Goal: Information Seeking & Learning: Learn about a topic

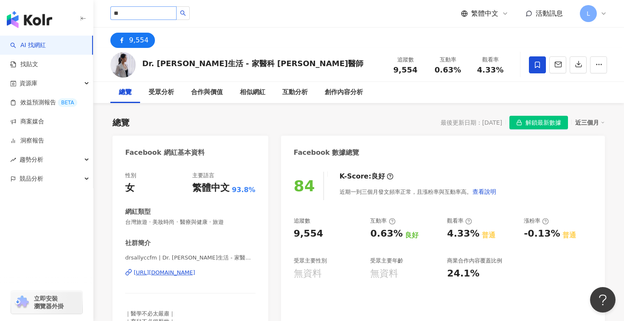
type input "*"
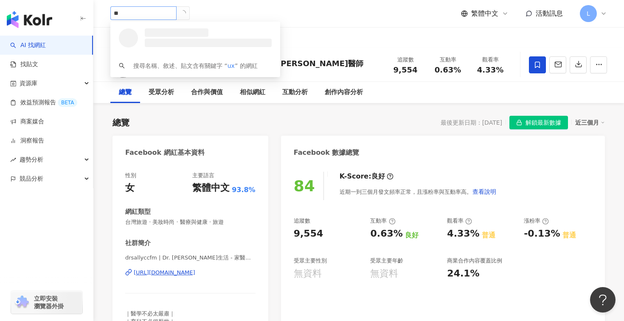
type input "*"
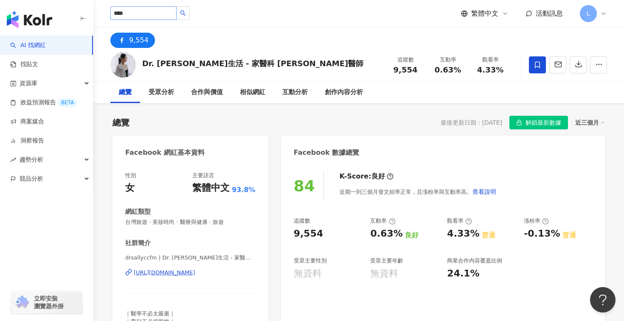
type input "***"
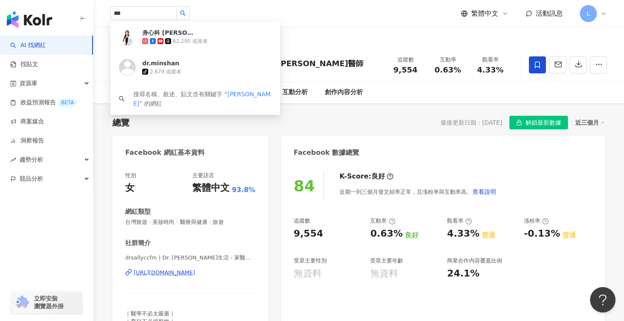
click at [181, 38] on div "62,295 追蹤者" at bounding box center [190, 41] width 35 height 7
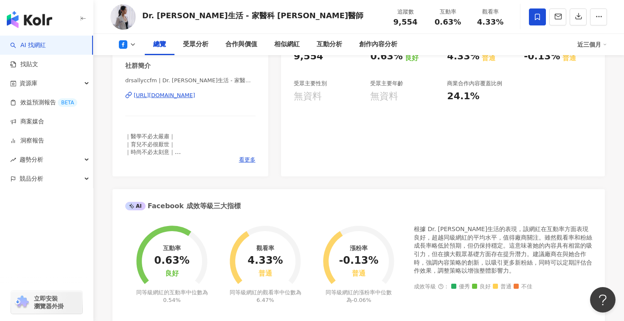
scroll to position [103, 0]
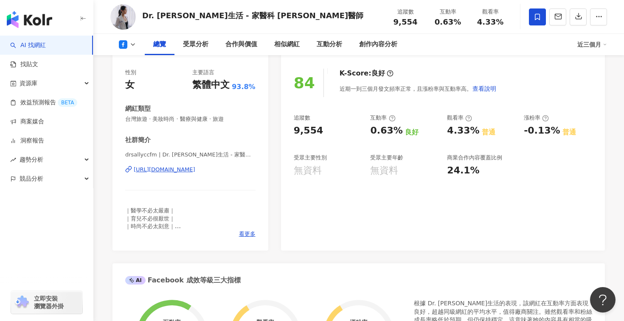
click at [128, 46] on button at bounding box center [127, 44] width 34 height 8
click at [80, 14] on button "button" at bounding box center [83, 19] width 7 height 19
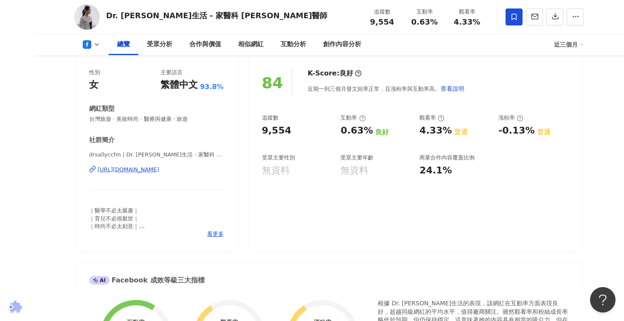
scroll to position [0, 0]
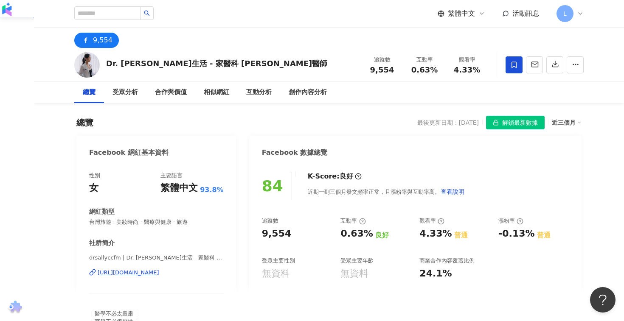
click at [116, 27] on header "身心科 [PERSON_NAME]醫師 62,295 追蹤者 dr.minshan tiktok-icon 2,679 追蹤者 搜尋名稱、敘述、貼文含有關鍵字…" at bounding box center [329, 14] width 590 height 28
drag, startPoint x: 204, startPoint y: 63, endPoint x: 240, endPoint y: 62, distance: 36.1
click at [240, 62] on div "Dr. [PERSON_NAME]生活 - 家醫科 [PERSON_NAME]醫師 追蹤數 9,554 互動率 0.63% 觀看率 4.33%" at bounding box center [328, 65] width 543 height 34
copy div "[PERSON_NAME]醫師"
click at [127, 17] on input "search" at bounding box center [107, 13] width 66 height 14
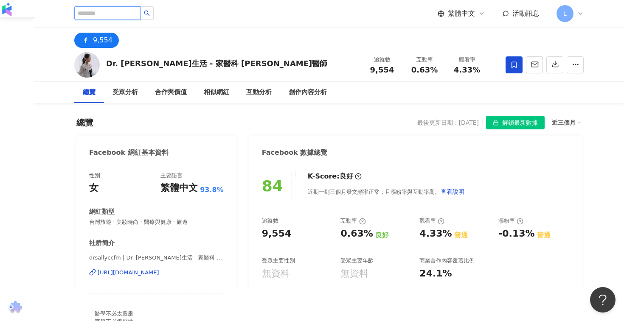
paste input "*****"
type input "*****"
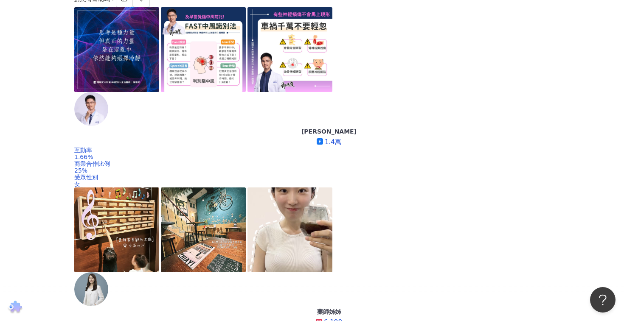
scroll to position [294, 0]
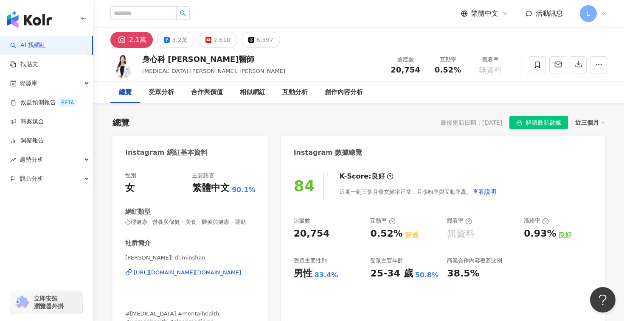
click at [164, 40] on icon at bounding box center [167, 40] width 6 height 6
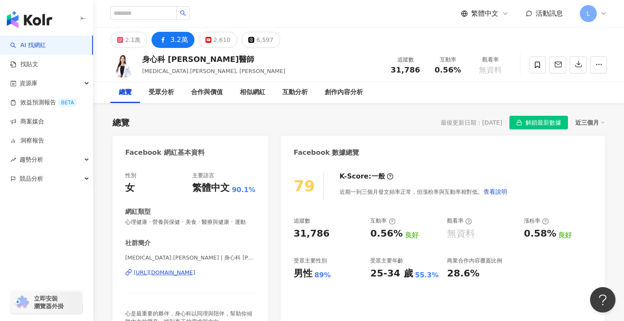
drag, startPoint x: 293, startPoint y: 238, endPoint x: 340, endPoint y: 236, distance: 47.6
click at [340, 236] on div "79 K-Score : 一般 近期一到三個月發文頻率正常，但漲粉率與互動率相對低。 查看說明 追蹤數 31,786 互動率 0.56% 良好 觀看率 無資料…" at bounding box center [443, 254] width 324 height 183
click at [131, 36] on div "2.1萬" at bounding box center [132, 40] width 15 height 12
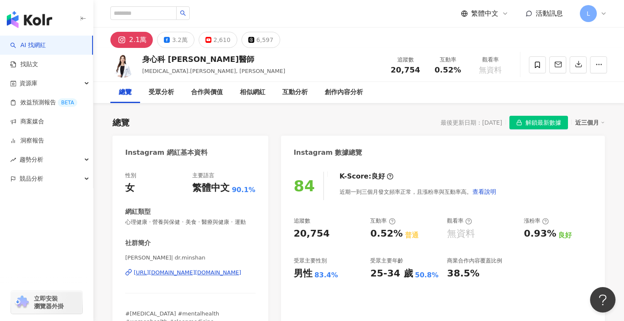
click at [352, 233] on div "84 K-Score : 良好 近期一到三個月發文頻率正常，且漲粉率與互動率高。 查看說明 追蹤數 20,754 互動率 0.52% 普通 觀看率 無資料 漲…" at bounding box center [443, 258] width 324 height 191
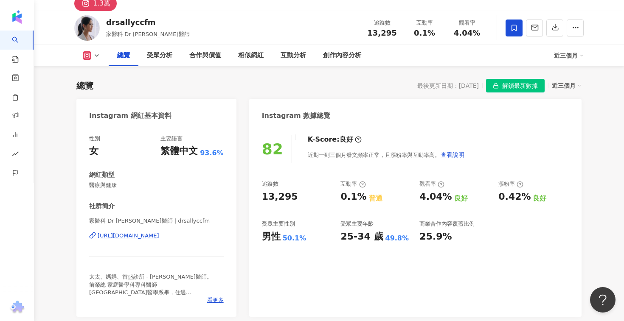
scroll to position [38, 0]
